Goal: Transaction & Acquisition: Subscribe to service/newsletter

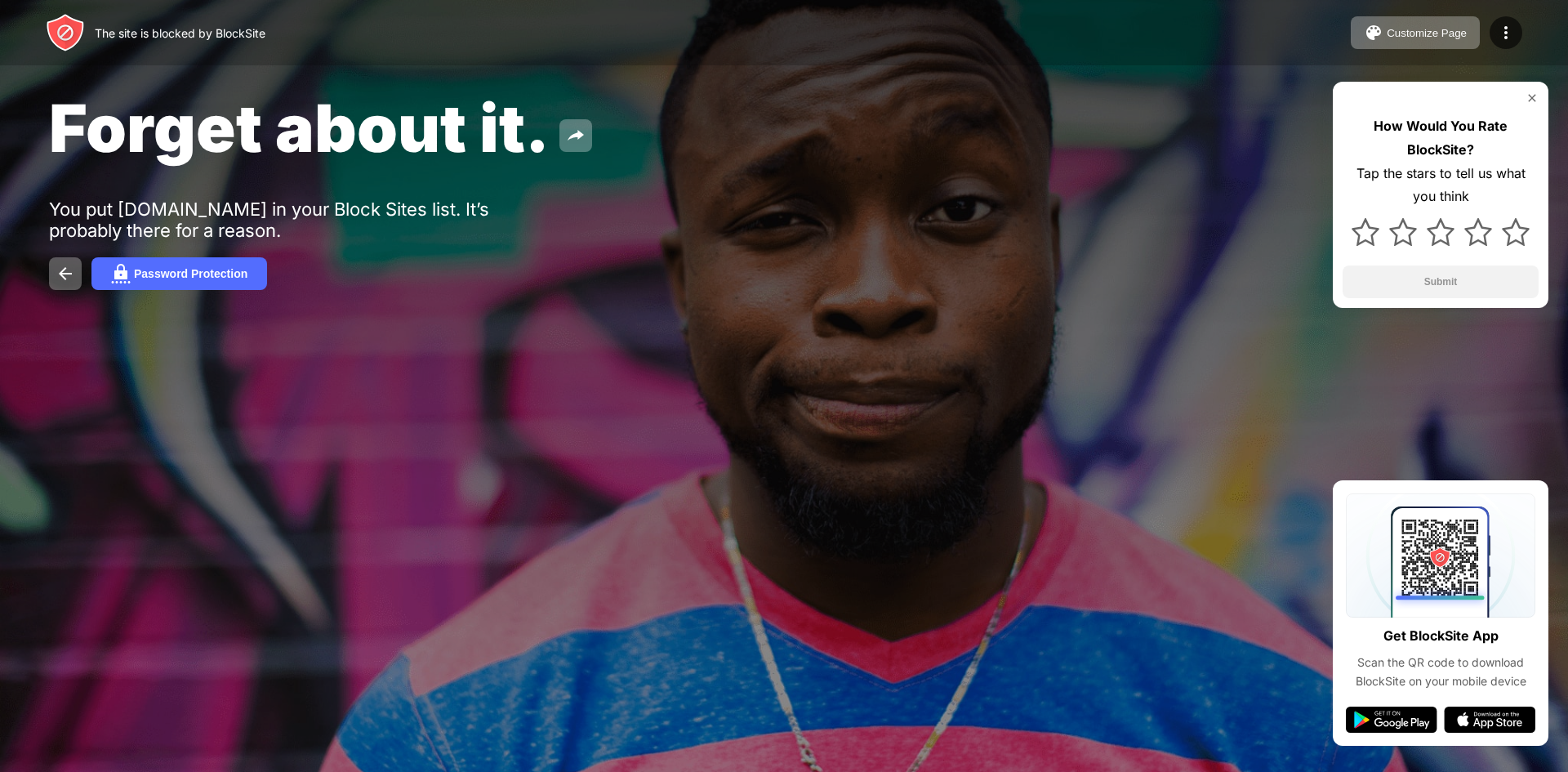
click at [1348, 308] on div "Forget about it. You put tiktok.com in your Block Sites list. It’s probably the…" at bounding box center [784, 189] width 1568 height 378
click at [122, 392] on div at bounding box center [784, 386] width 1568 height 772
click at [68, 278] on img at bounding box center [65, 273] width 19 height 19
drag, startPoint x: 958, startPoint y: 381, endPoint x: 946, endPoint y: 369, distance: 17.0
click at [946, 369] on div "The site is blocked by BlockSite Customize Page Edit Block List Redirect Custom…" at bounding box center [784, 386] width 1568 height 772
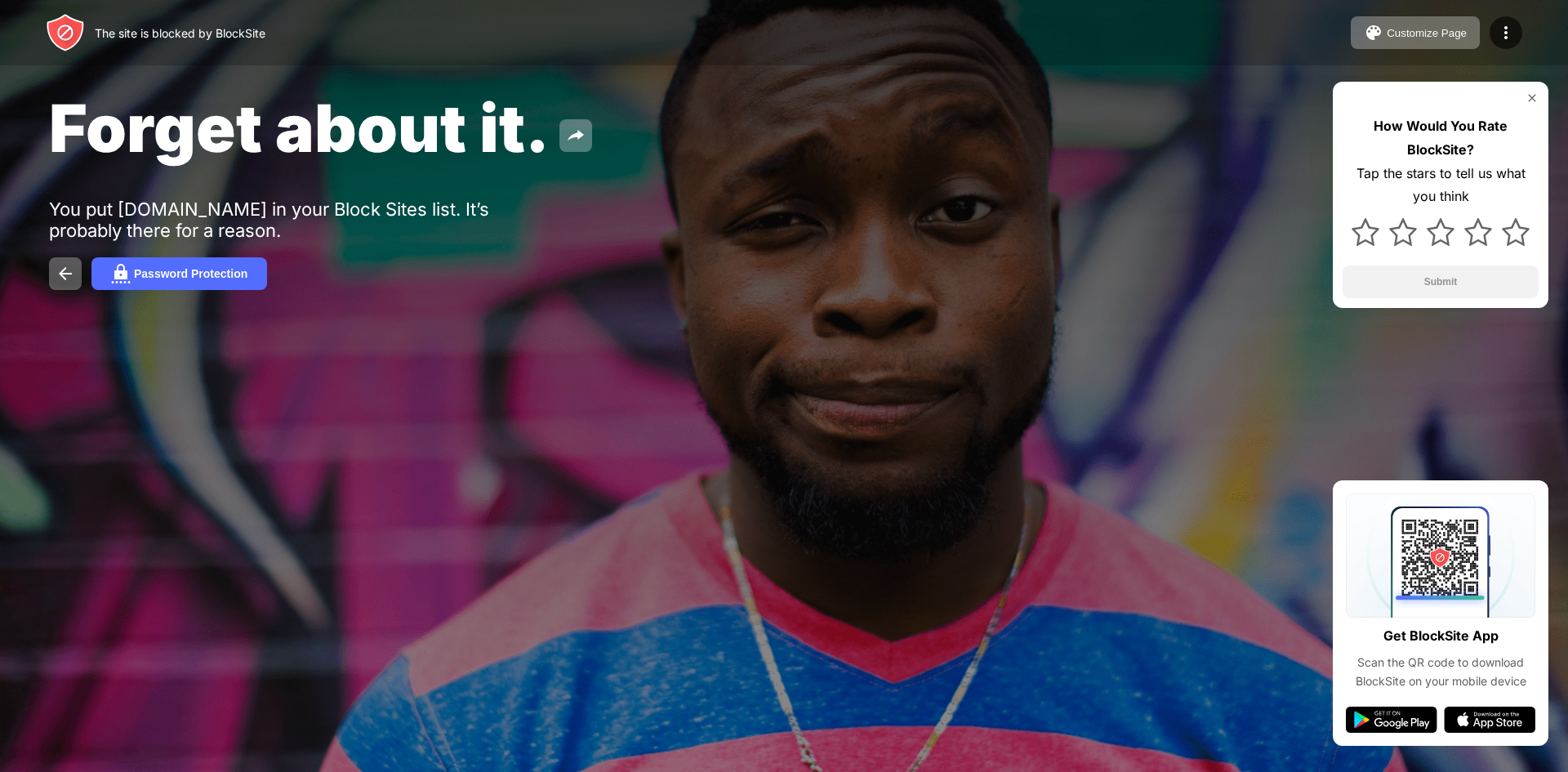
drag, startPoint x: 930, startPoint y: 365, endPoint x: 849, endPoint y: 345, distance: 83.4
click at [913, 365] on div "Forget about it. You put [DOMAIN_NAME] in your Block Sites list. It’s probably …" at bounding box center [784, 189] width 1568 height 378
drag, startPoint x: 849, startPoint y: 345, endPoint x: 419, endPoint y: 209, distance: 451.0
click at [726, 333] on div "Forget about it. You put tiktok.com in your Block Sites list. It’s probably the…" at bounding box center [784, 189] width 1568 height 378
click at [217, 284] on button "Password Protection" at bounding box center [179, 274] width 176 height 33
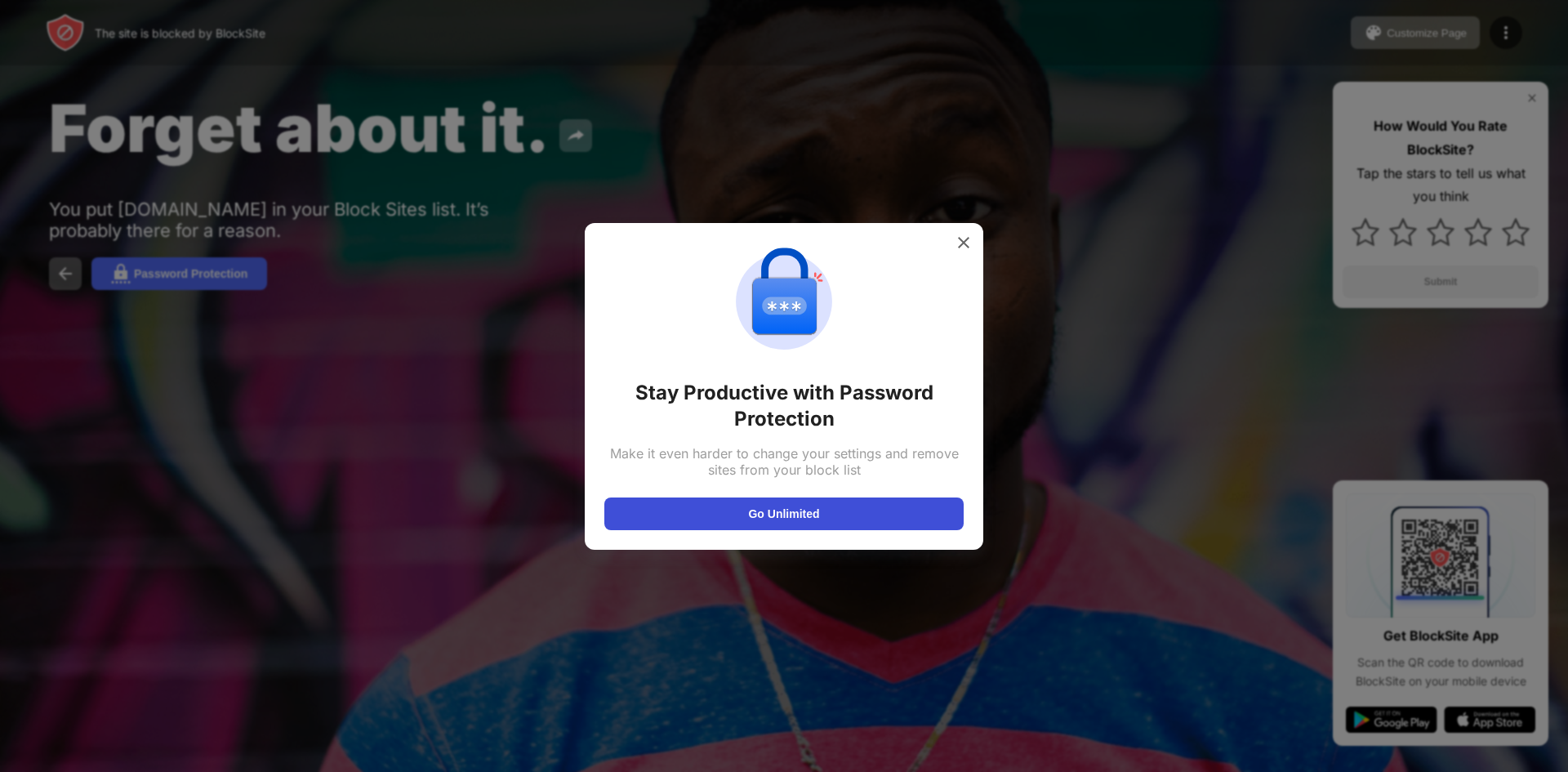
click at [803, 523] on button "Go Unlimited" at bounding box center [784, 514] width 360 height 33
